Goal: Information Seeking & Learning: Learn about a topic

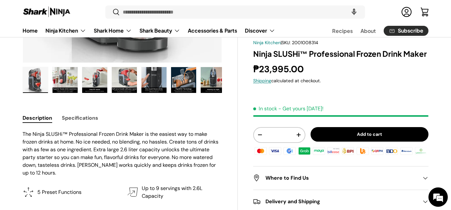
scroll to position [204, 0]
click at [92, 155] on p "The Ninja SLUSHi™ Professional Frozen Drink Maker is the easiest way to make fr…" at bounding box center [122, 153] width 199 height 46
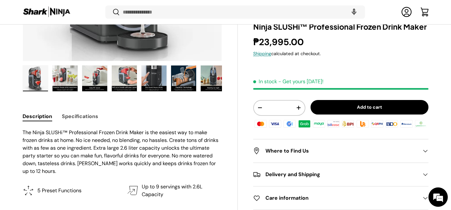
scroll to position [307, 0]
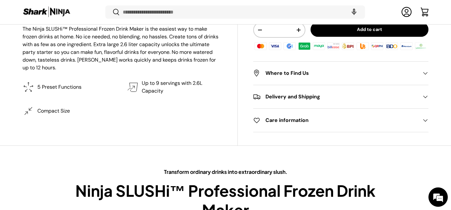
click at [98, 131] on div "Description Specifications The Ninja SLUSHi™ Professional Frozen Drink Maker is…" at bounding box center [130, 74] width 215 height 142
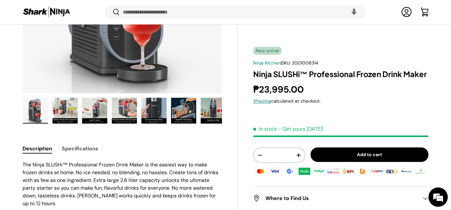
scroll to position [172, 0]
click at [73, 151] on button "Specifications" at bounding box center [80, 148] width 36 height 14
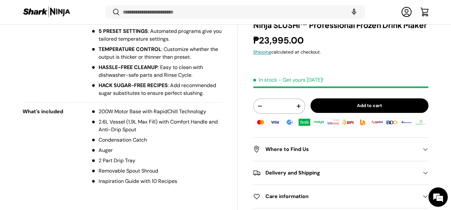
scroll to position [498, 0]
click at [18, 160] on main "Home Ninja SLUSHi™ Professional Frozen Drink Maker Previous Next Loading... Loa…" at bounding box center [225, 151] width 451 height 1192
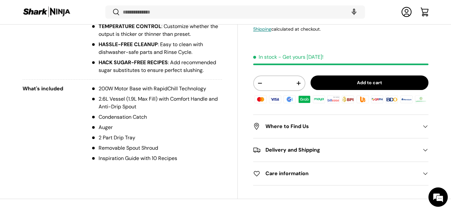
scroll to position [559, 0]
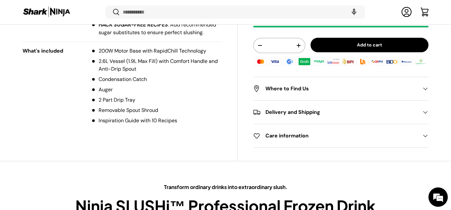
click at [18, 160] on main "Home Ninja SLUSHi™ Professional Frozen Drink Maker Previous Next Loading... Loa…" at bounding box center [225, 91] width 451 height 1192
click at [317, 109] on h2 "Delivery and Shipping" at bounding box center [335, 112] width 165 height 8
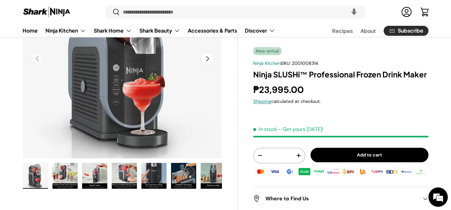
scroll to position [0, 0]
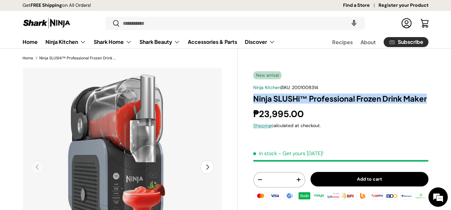
drag, startPoint x: 428, startPoint y: 101, endPoint x: 249, endPoint y: 99, distance: 178.7
copy h1 "Ninja SLUSHi™ Professional Frozen Drink Maker"
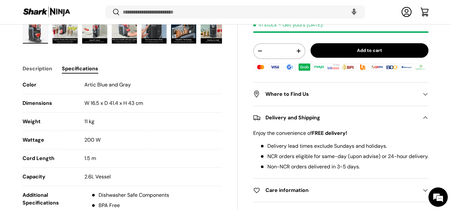
scroll to position [264, 0]
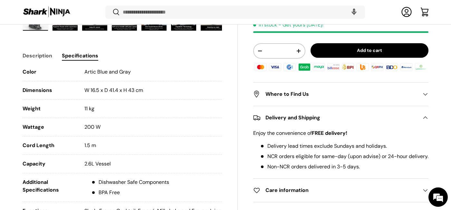
click at [63, 115] on li "Weight 11 kg" at bounding box center [122, 111] width 199 height 13
click at [59, 129] on div "Wattage" at bounding box center [49, 127] width 52 height 8
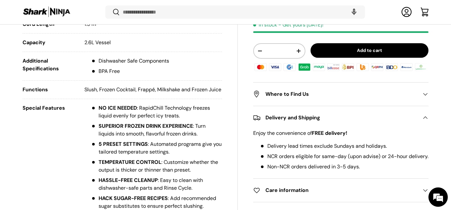
scroll to position [389, 0]
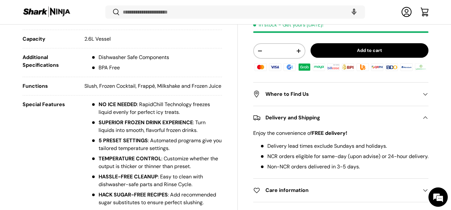
click at [65, 66] on div "Additional Specifications" at bounding box center [49, 62] width 52 height 18
drag, startPoint x: 65, startPoint y: 66, endPoint x: 23, endPoint y: 52, distance: 44.2
click at [23, 52] on ul "Color Artic Blue and Gray Dimensions W 16.5 x D 41.4 x H 43 cm Weight 11 kg Wat…" at bounding box center [122, 118] width 199 height 351
copy div "Additional Specifications"
click at [52, 90] on div "Functions" at bounding box center [49, 86] width 52 height 8
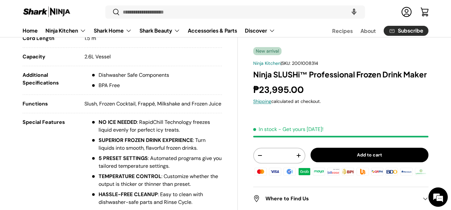
scroll to position [0, 0]
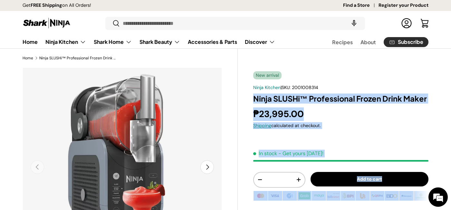
drag, startPoint x: 428, startPoint y: 99, endPoint x: 251, endPoint y: 99, distance: 177.1
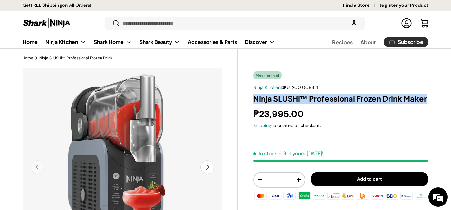
drag, startPoint x: 251, startPoint y: 99, endPoint x: 418, endPoint y: 101, distance: 166.8
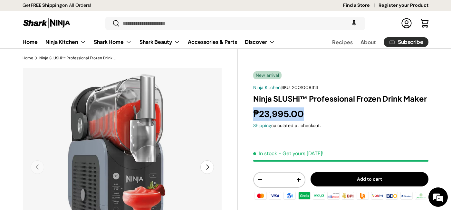
drag, startPoint x: 307, startPoint y: 112, endPoint x: 254, endPoint y: 112, distance: 52.8
click at [254, 112] on div "₱23,995.00" at bounding box center [340, 114] width 175 height 14
copy strong "₱23,995.00"
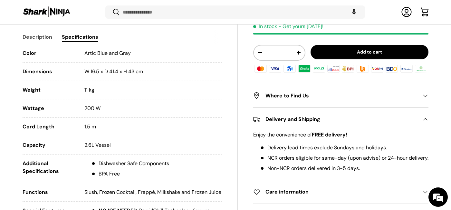
scroll to position [268, 0]
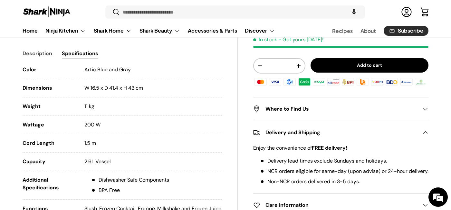
drag, startPoint x: 156, startPoint y: 87, endPoint x: 78, endPoint y: 87, distance: 77.9
click at [78, 87] on li "Dimensions W 16.5 x D 41.4 x H 43 cm" at bounding box center [122, 90] width 199 height 13
copy li "W 16.5 x D 41.4 x H 43 cm"
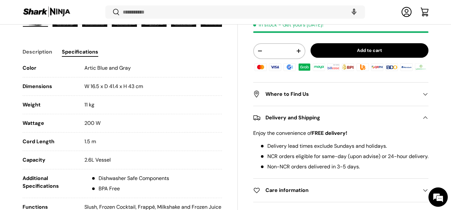
scroll to position [282, 0]
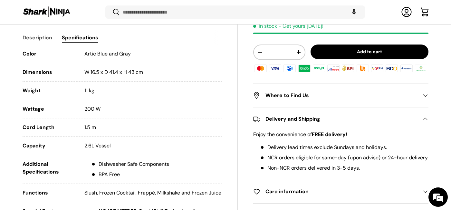
click at [174, 136] on li "Cord Length 1.5 m" at bounding box center [122, 129] width 199 height 13
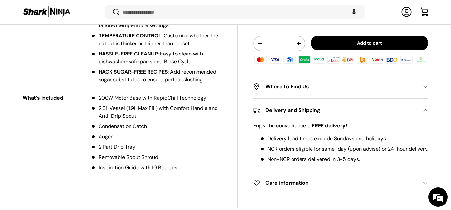
scroll to position [512, 0]
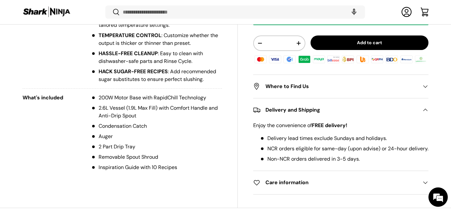
click at [173, 130] on li "Condensation Catch" at bounding box center [156, 126] width 131 height 8
click at [176, 140] on li "Auger" at bounding box center [156, 136] width 131 height 8
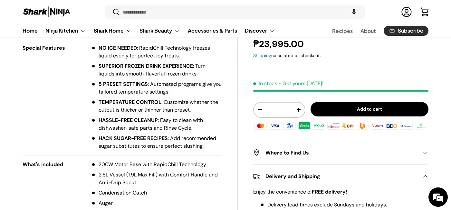
scroll to position [446, 0]
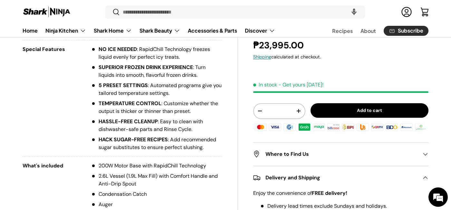
click at [136, 125] on strong "HASSLE-FREE CLEANUP" at bounding box center [128, 121] width 59 height 7
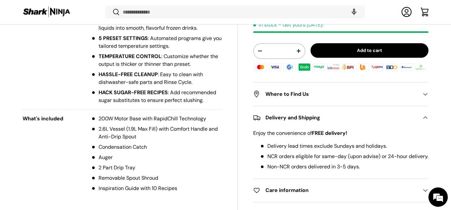
scroll to position [494, 0]
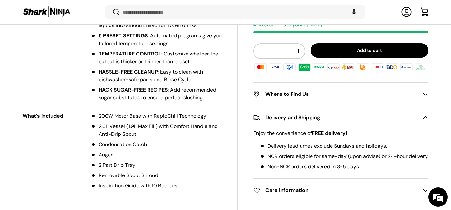
click at [136, 128] on ul "200W Motor Base with RapidChill Technology 2.6L Vessel (1.9L Max Fill) with Com…" at bounding box center [152, 150] width 137 height 77
